Goal: Task Accomplishment & Management: Manage account settings

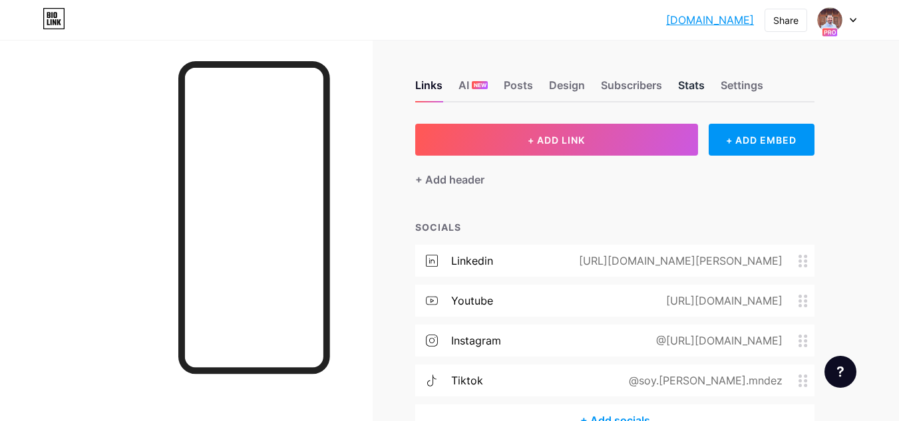
click at [690, 82] on div "Stats" at bounding box center [691, 89] width 27 height 24
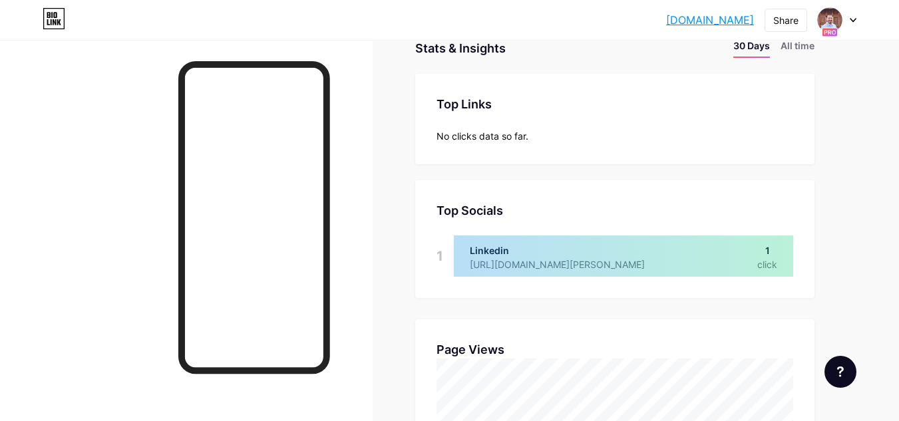
scroll to position [86, 0]
click at [602, 248] on div at bounding box center [623, 255] width 339 height 41
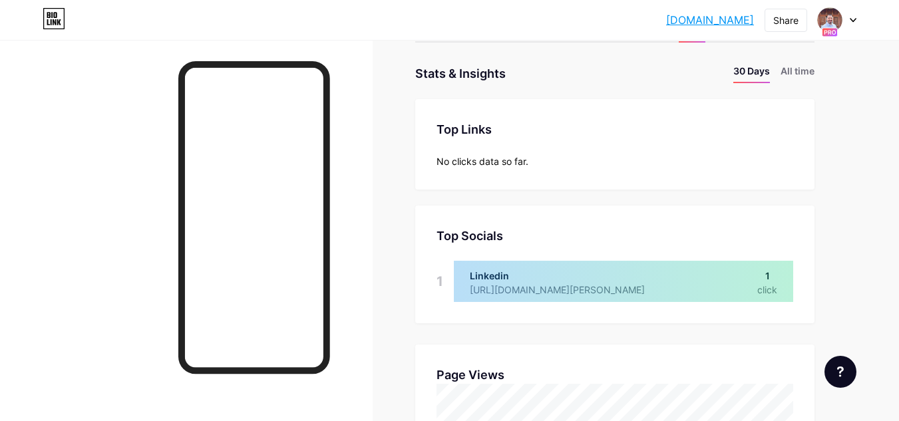
scroll to position [0, 0]
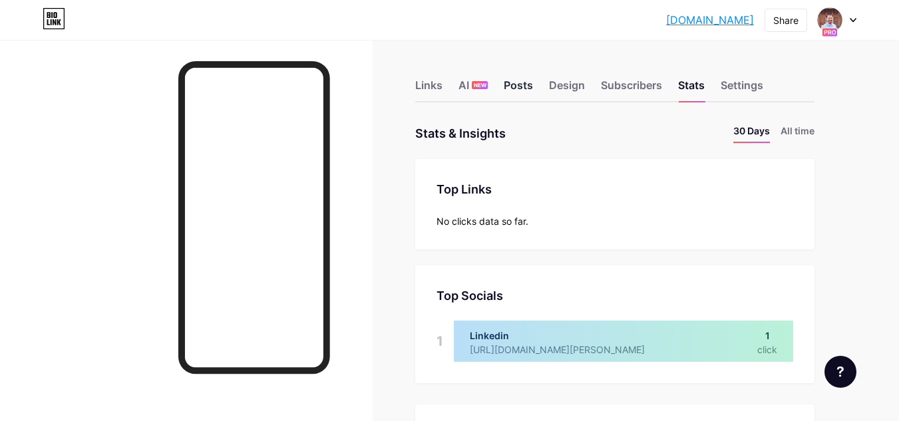
click at [526, 90] on div "Posts" at bounding box center [518, 89] width 29 height 24
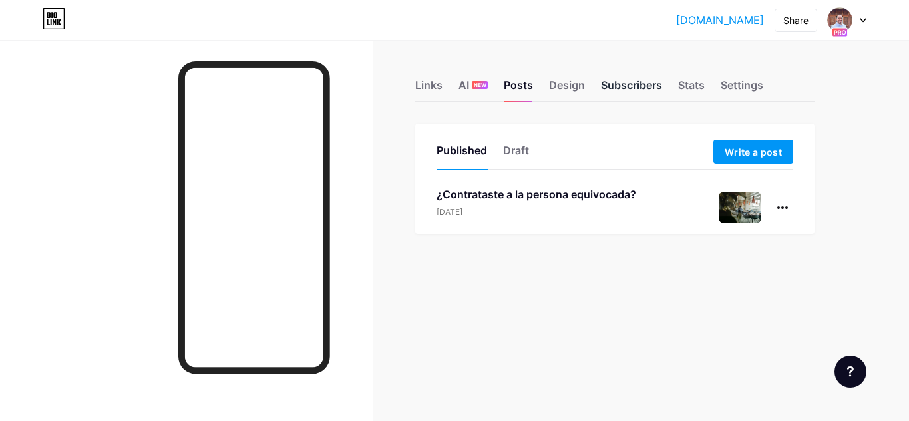
click at [627, 83] on div "Subscribers" at bounding box center [631, 89] width 61 height 24
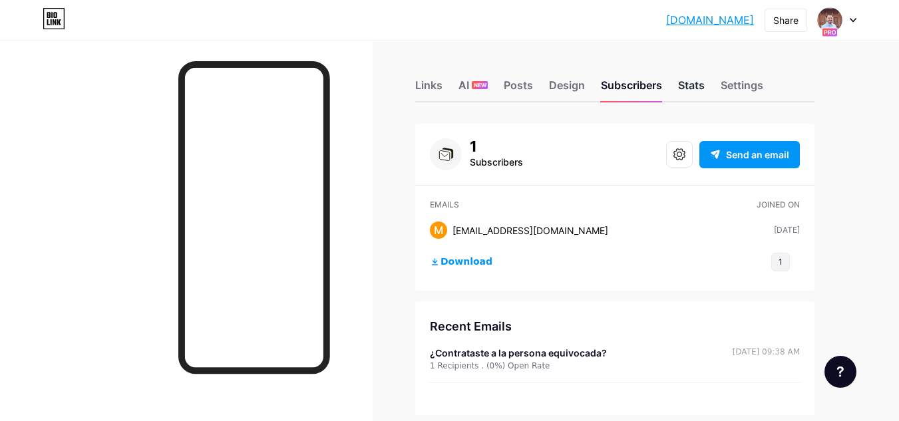
click at [692, 87] on div "Stats" at bounding box center [691, 89] width 27 height 24
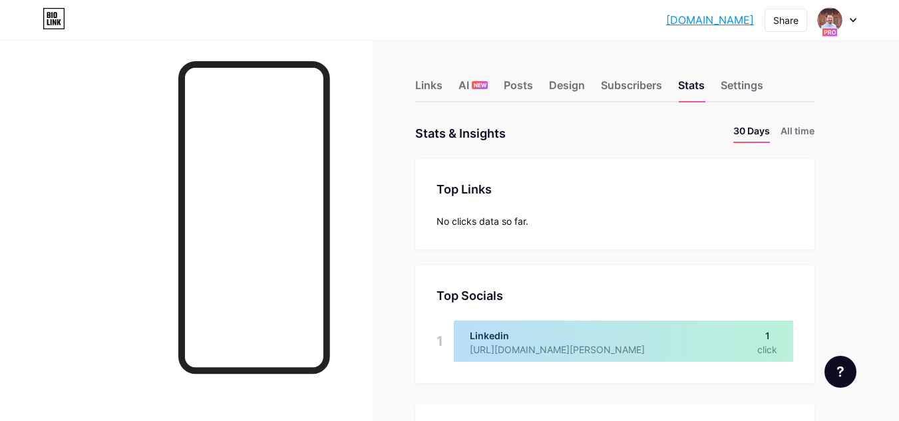
click at [644, 75] on div "Links AI NEW Posts Design Subscribers Stats Settings" at bounding box center [614, 79] width 399 height 47
click at [642, 83] on div "Subscribers" at bounding box center [631, 89] width 61 height 24
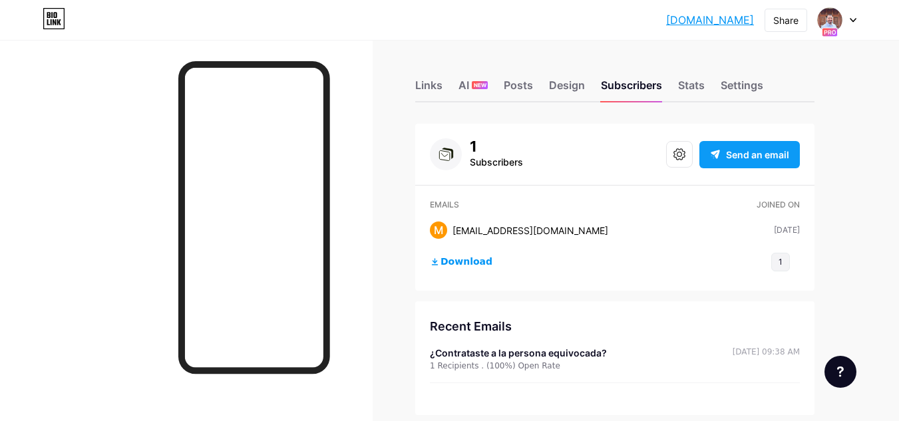
click at [770, 158] on span "Send an email" at bounding box center [757, 155] width 63 height 14
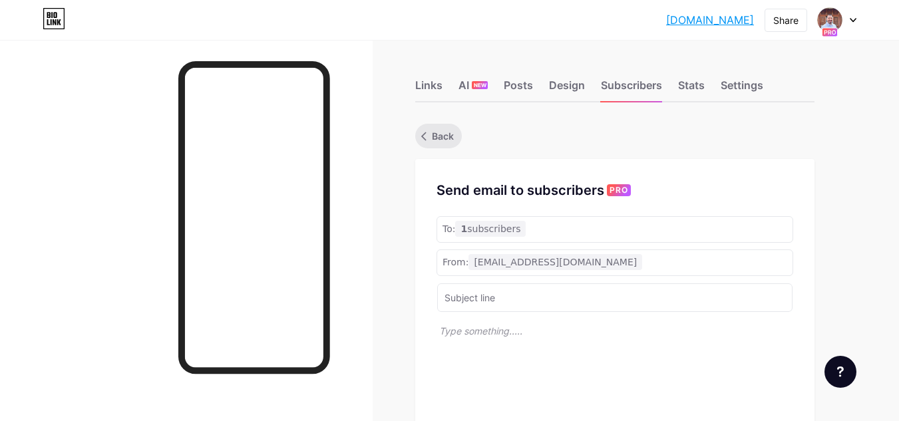
click at [437, 137] on span "Back" at bounding box center [443, 136] width 22 height 14
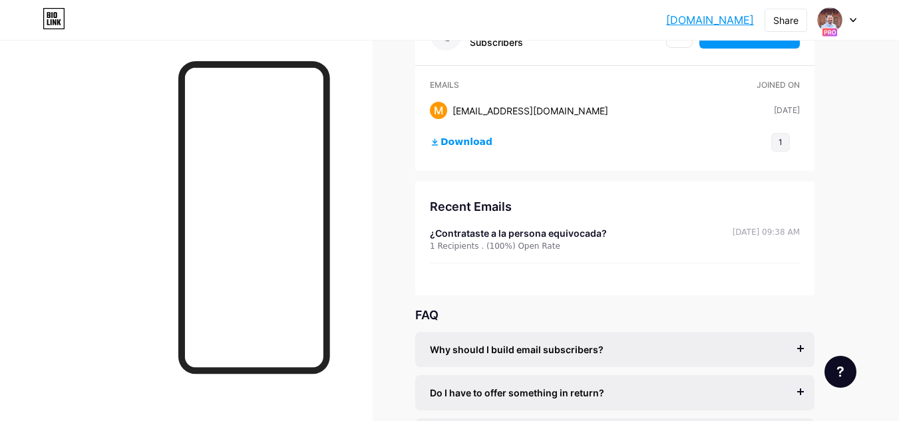
scroll to position [219, 0]
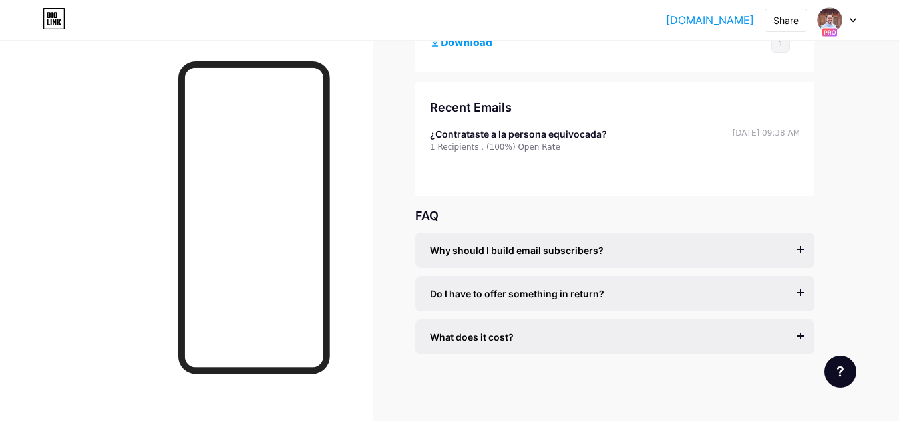
click at [795, 297] on div "Do I have to offer something in return?" at bounding box center [615, 294] width 370 height 14
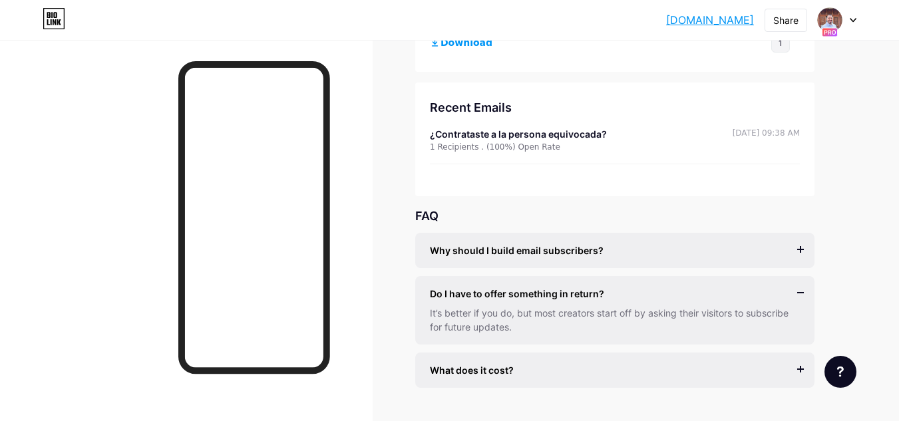
scroll to position [252, 0]
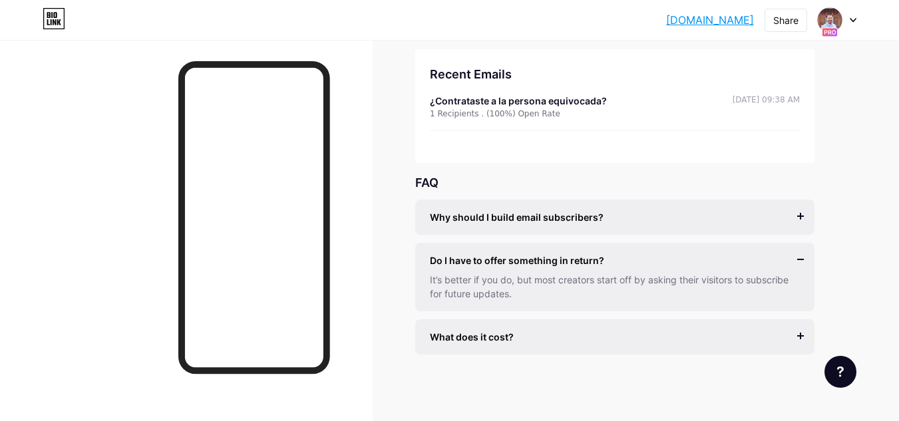
click at [800, 261] on div "Do I have to offer something in return? It’s better if you do, but most creator…" at bounding box center [614, 277] width 399 height 69
click at [800, 257] on div "Do I have to offer something in return? It’s better if you do, but most creator…" at bounding box center [614, 277] width 399 height 69
click at [800, 260] on div "Do I have to offer something in return? It’s better if you do, but most creator…" at bounding box center [614, 277] width 399 height 69
click at [798, 264] on div "Do I have to offer something in return?" at bounding box center [615, 261] width 370 height 14
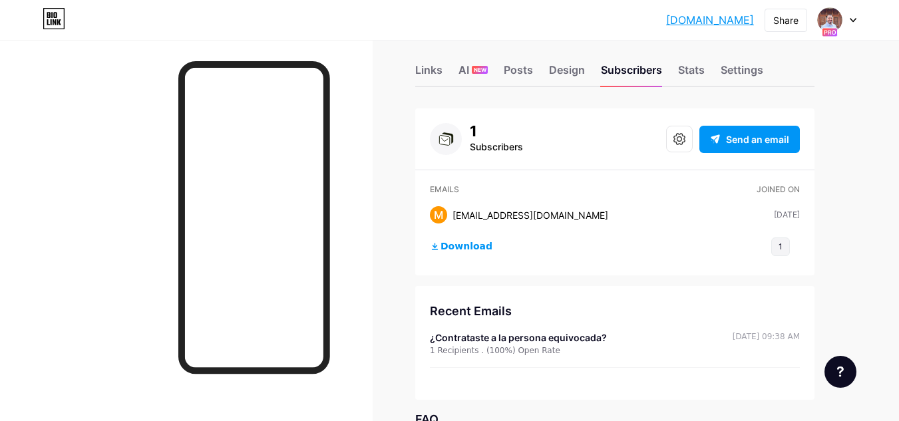
scroll to position [15, 0]
click at [469, 249] on span "Download" at bounding box center [467, 248] width 52 height 12
click at [423, 73] on div "Links" at bounding box center [428, 75] width 27 height 24
